Goal: Find contact information

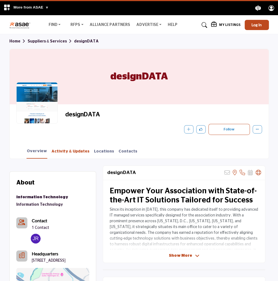
click at [65, 152] on link "Activity & Updates" at bounding box center [70, 154] width 39 height 10
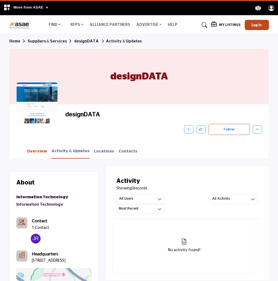
click at [28, 157] on link "Overview" at bounding box center [37, 154] width 21 height 10
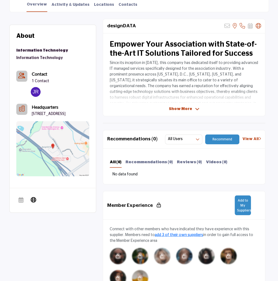
scroll to position [263, 0]
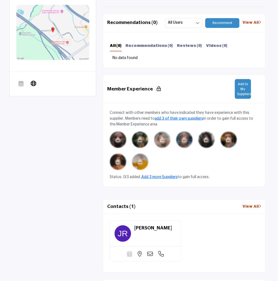
click at [241, 201] on div "Contacts (1) View All" at bounding box center [184, 207] width 162 height 14
click at [251, 208] on div "Contacts (1) View All" at bounding box center [184, 207] width 162 height 14
click at [251, 206] on link "View All" at bounding box center [251, 207] width 19 height 6
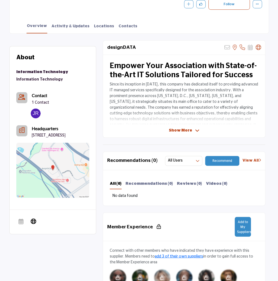
scroll to position [138, 0]
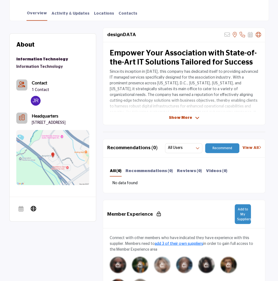
click at [94, 228] on div "About Suppliers & Services Information Technology Information Technology" at bounding box center [52, 128] width 87 height 200
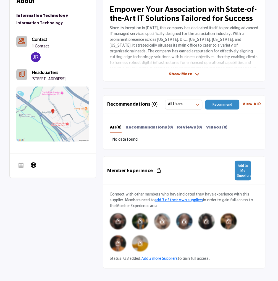
scroll to position [193, 0]
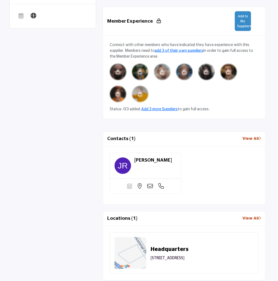
click at [78, 165] on div "About Suppliers & Services Information Technology Information Technology Contact" at bounding box center [138, 109] width 259 height 551
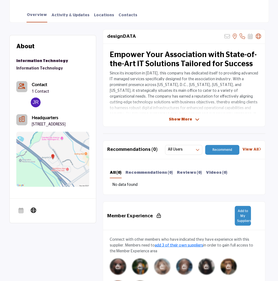
scroll to position [0, 0]
